Goal: Check status: Check status

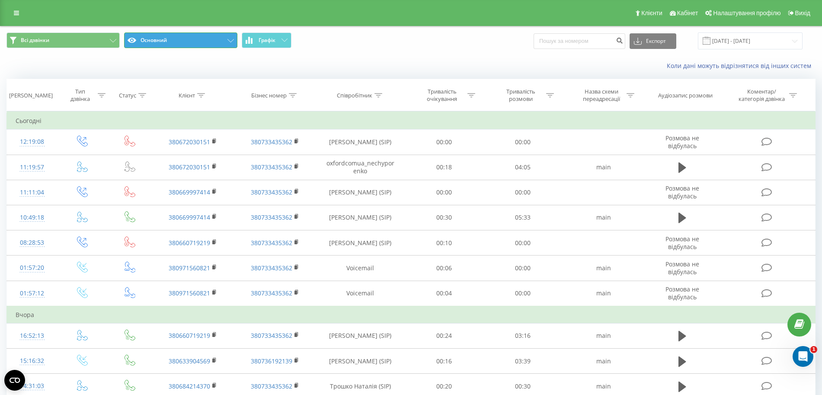
click at [153, 38] on button "Основний" at bounding box center [180, 40] width 113 height 16
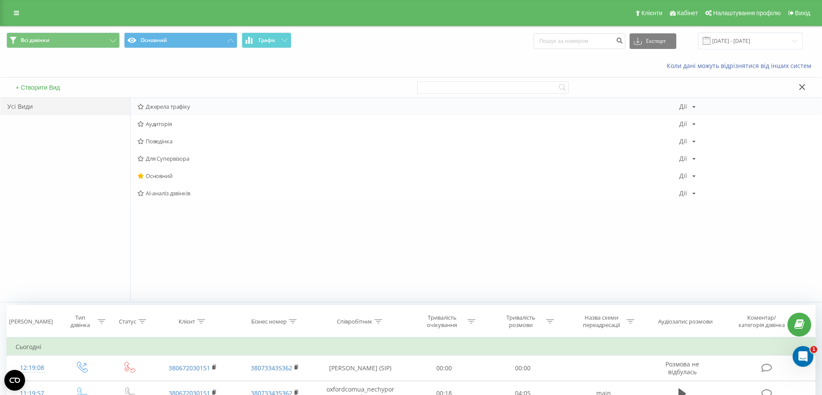
click at [209, 109] on span "Джерела трафіку" at bounding box center [409, 106] width 542 height 6
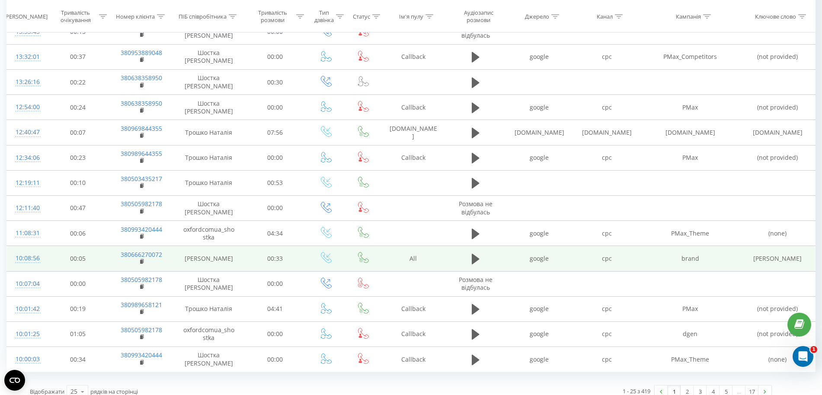
scroll to position [414, 0]
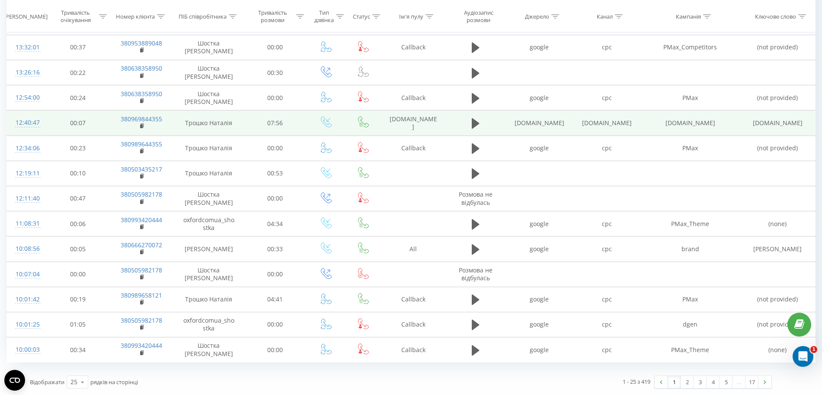
drag, startPoint x: 298, startPoint y: 87, endPoint x: 330, endPoint y: 132, distance: 55.3
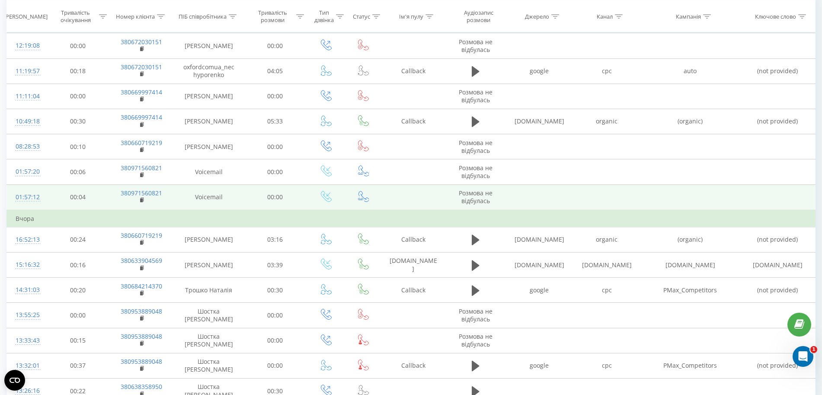
scroll to position [35, 0]
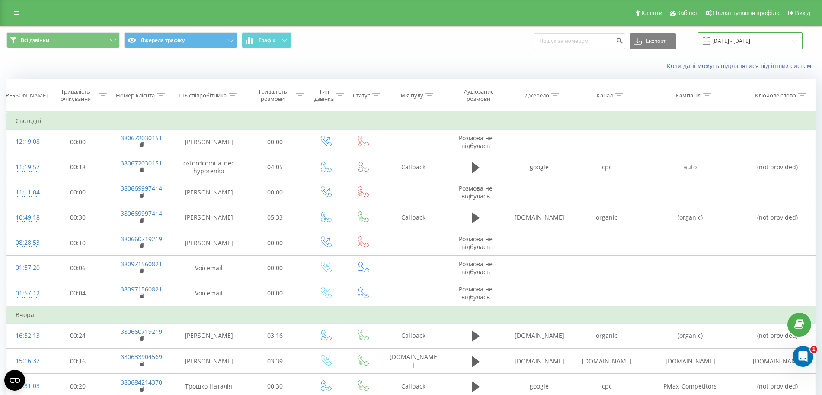
click at [737, 42] on input "[DATE] - [DATE]" at bounding box center [750, 40] width 105 height 17
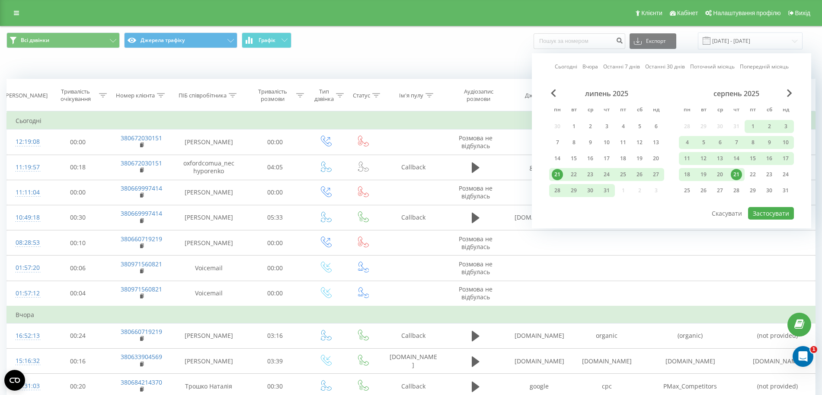
click at [594, 66] on link "Вчора" at bounding box center [591, 66] width 16 height 8
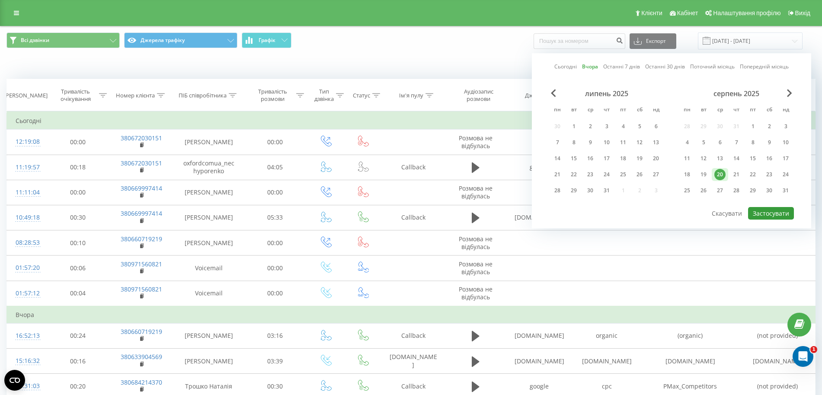
click at [777, 209] on button "Застосувати" at bounding box center [771, 213] width 46 height 13
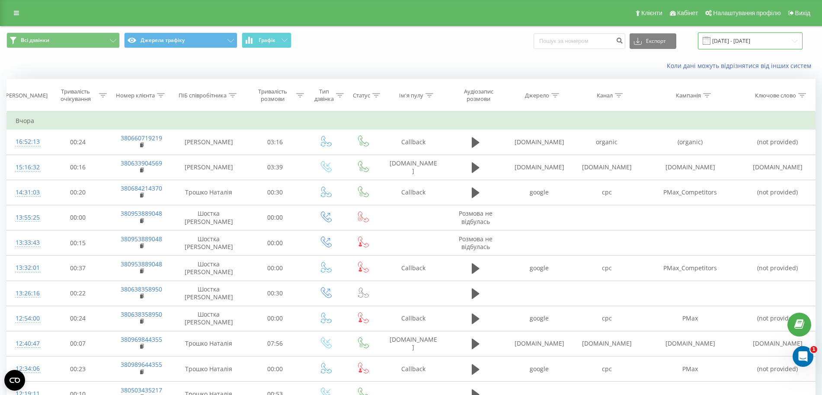
click at [756, 45] on input "20.08.2025 - 20.08.2025" at bounding box center [750, 40] width 105 height 17
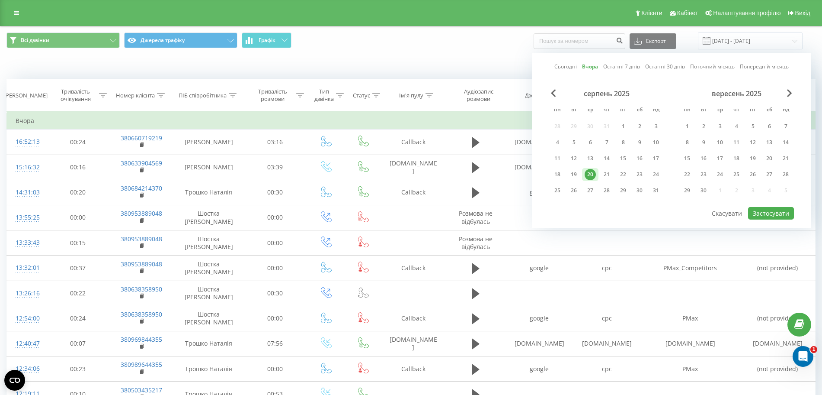
click at [570, 67] on link "Сьогодні" at bounding box center [566, 66] width 22 height 8
click at [781, 212] on button "Застосувати" at bounding box center [771, 213] width 46 height 13
type input "21.08.2025 - 21.08.2025"
